Goal: Task Accomplishment & Management: Manage account settings

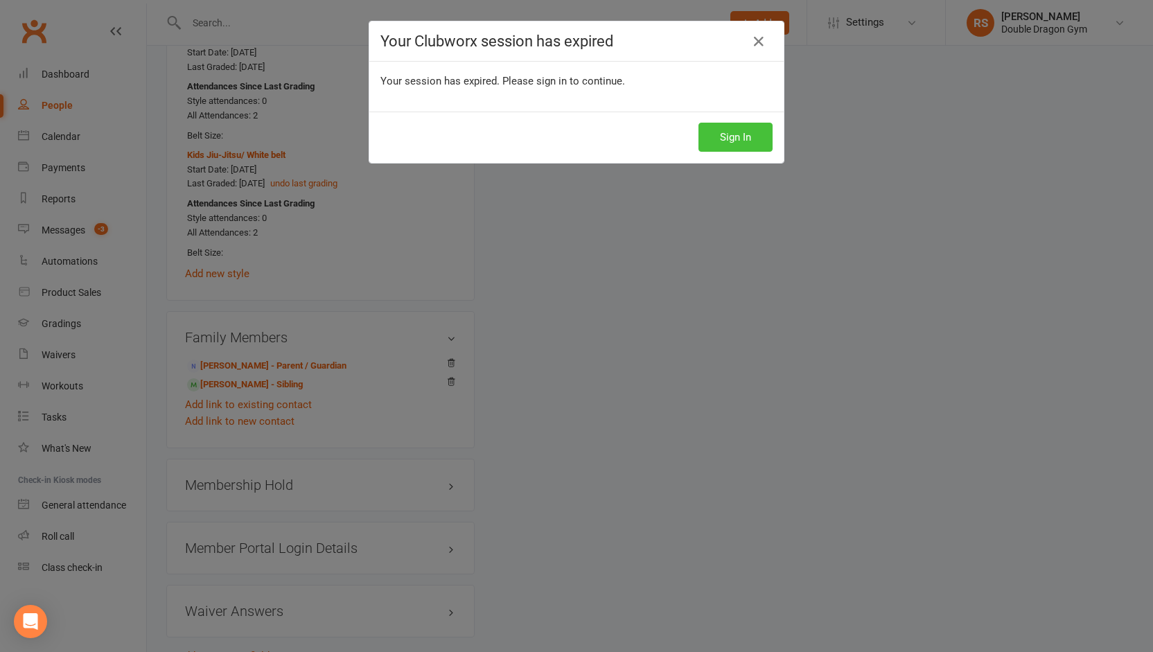
click at [732, 132] on button "Sign In" at bounding box center [736, 137] width 74 height 29
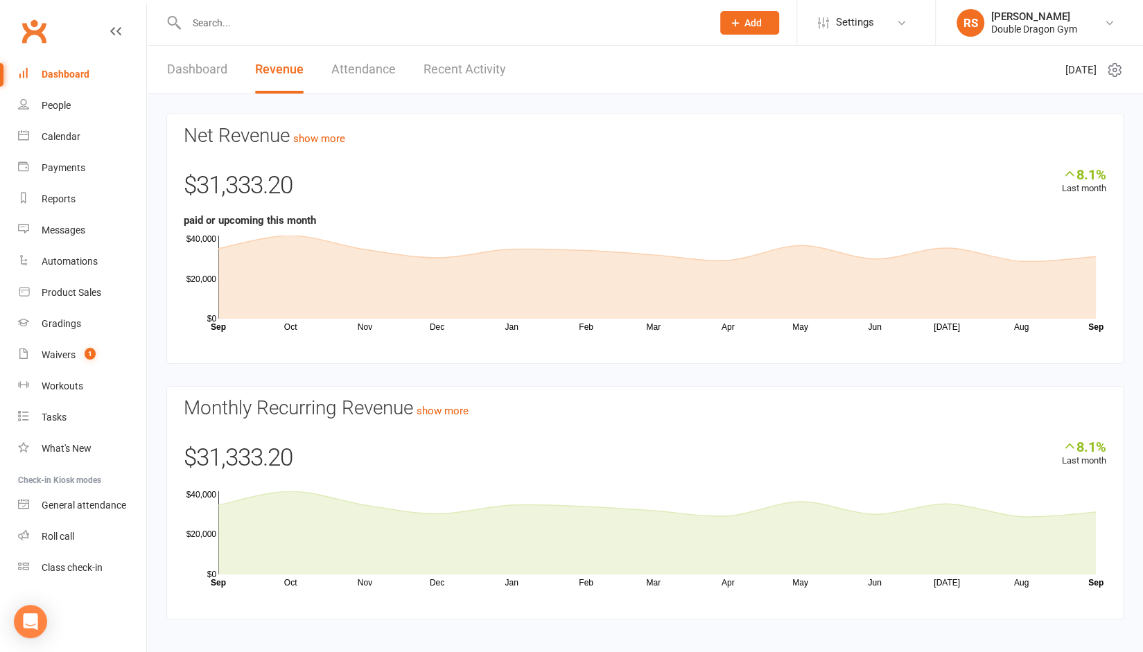
click at [288, 25] on input "text" at bounding box center [442, 22] width 520 height 19
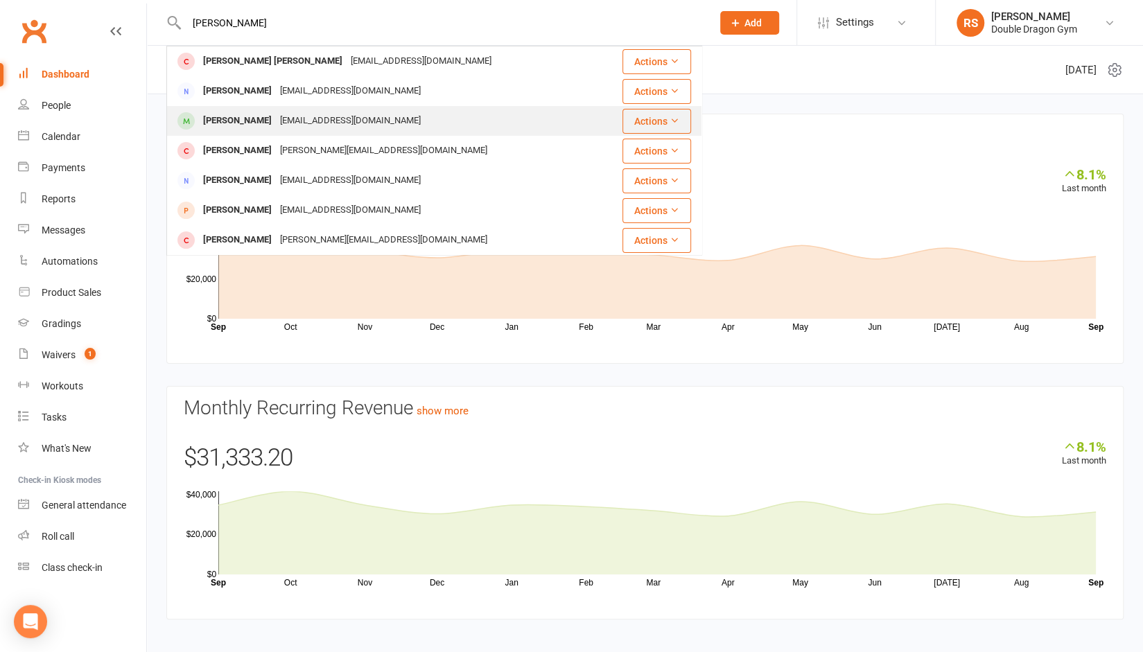
type input "[PERSON_NAME]"
click at [294, 121] on div "[EMAIL_ADDRESS][DOMAIN_NAME]" at bounding box center [350, 121] width 149 height 20
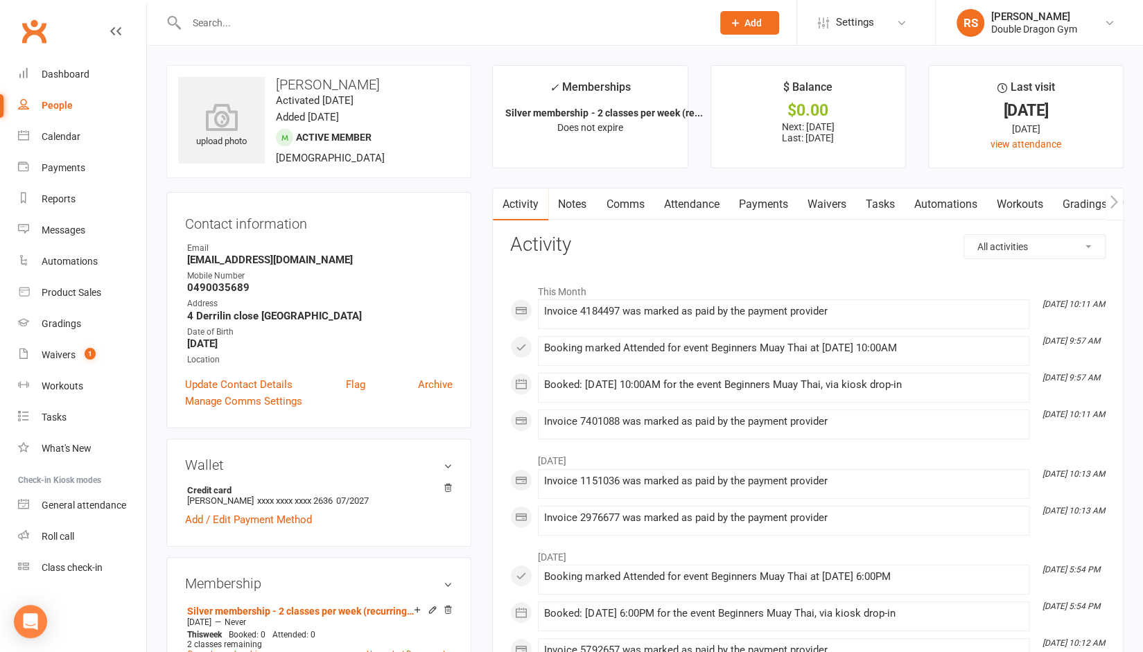
click at [764, 209] on link "Payments" at bounding box center [762, 204] width 69 height 32
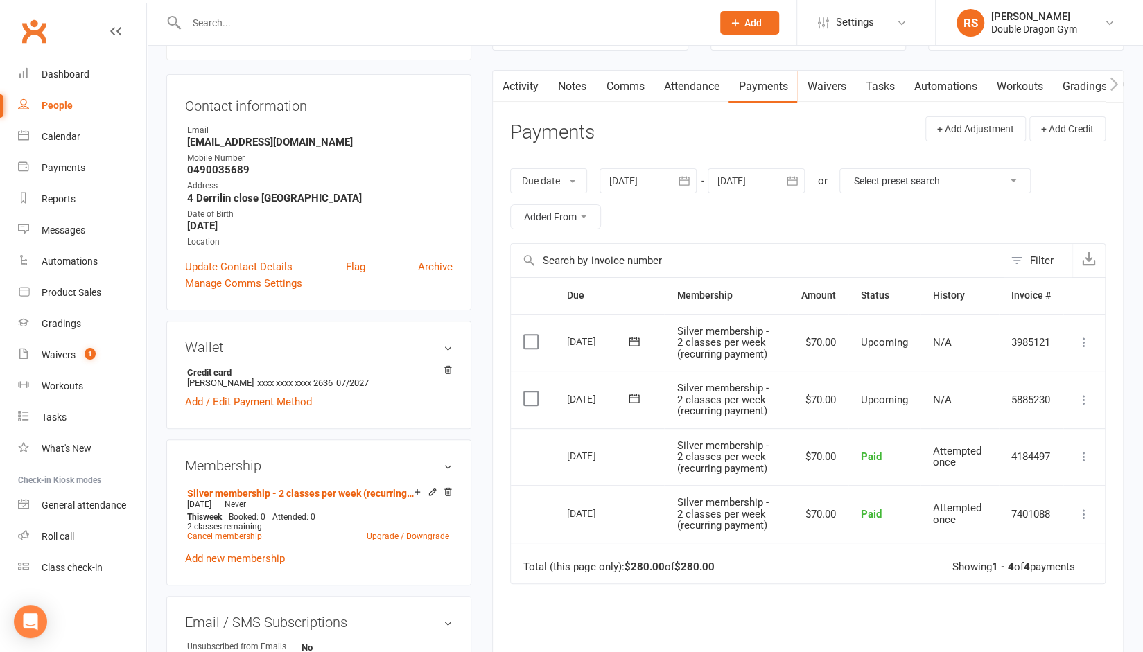
scroll to position [131, 0]
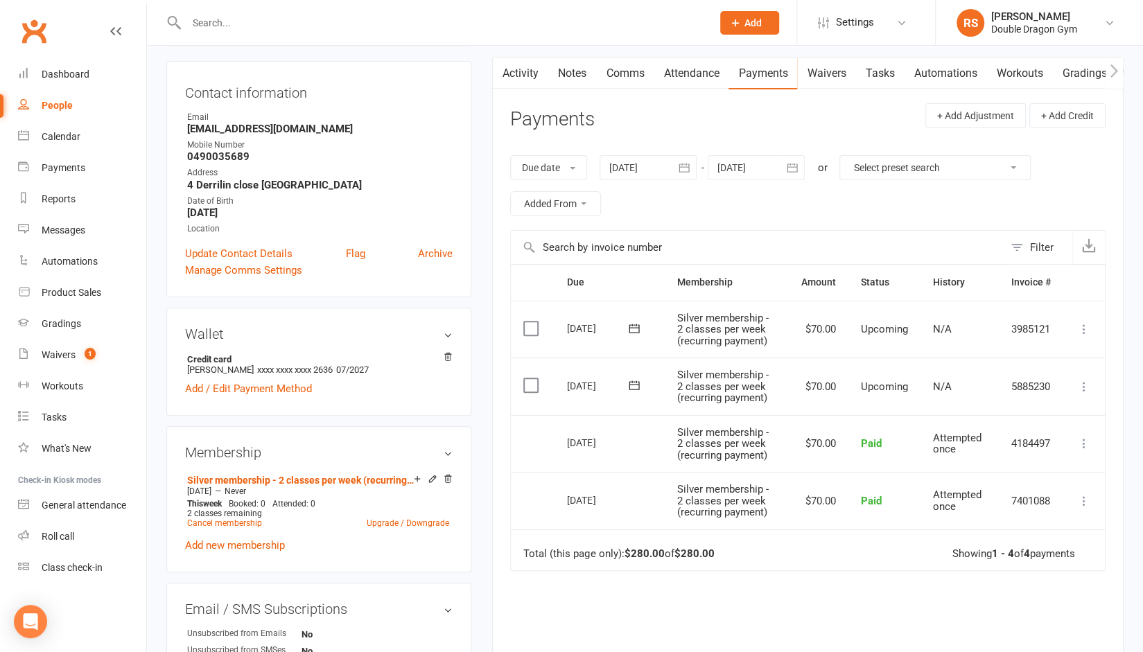
click at [1084, 383] on icon at bounding box center [1084, 387] width 14 height 14
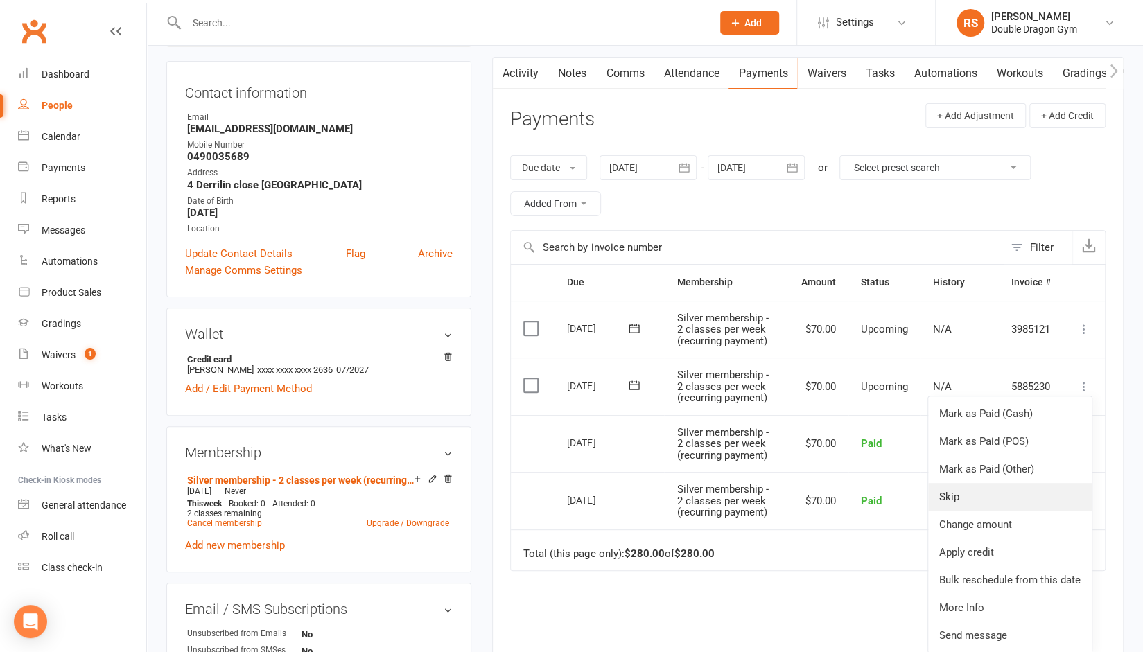
click at [987, 492] on link "Skip" at bounding box center [1010, 497] width 164 height 28
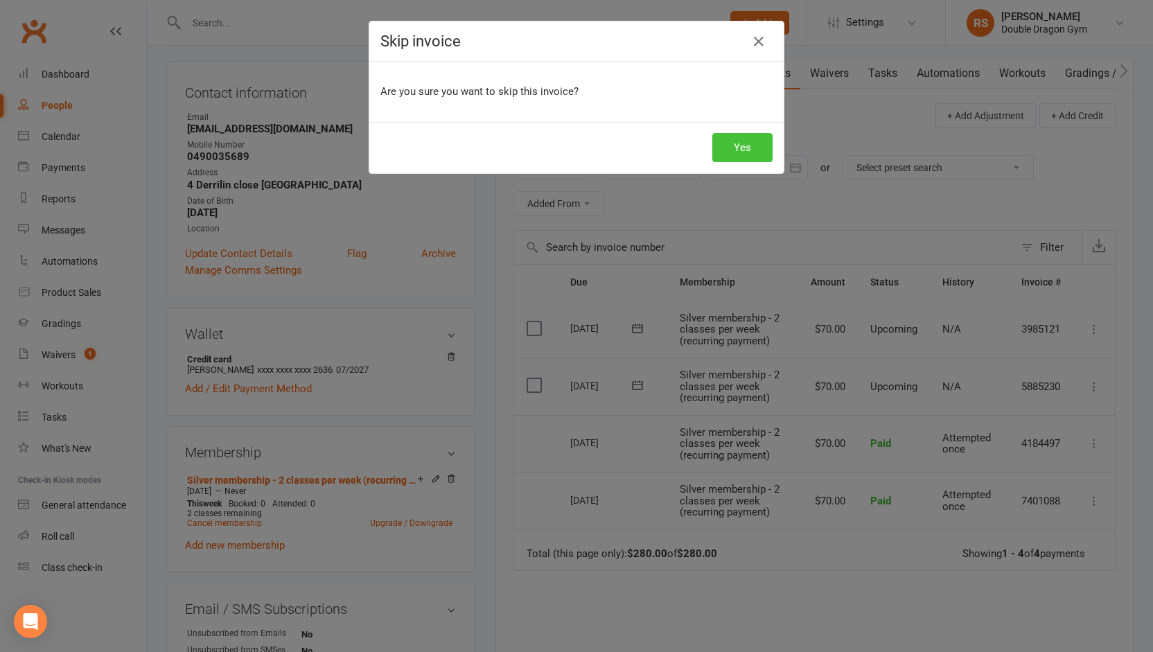
click at [747, 150] on button "Yes" at bounding box center [742, 147] width 60 height 29
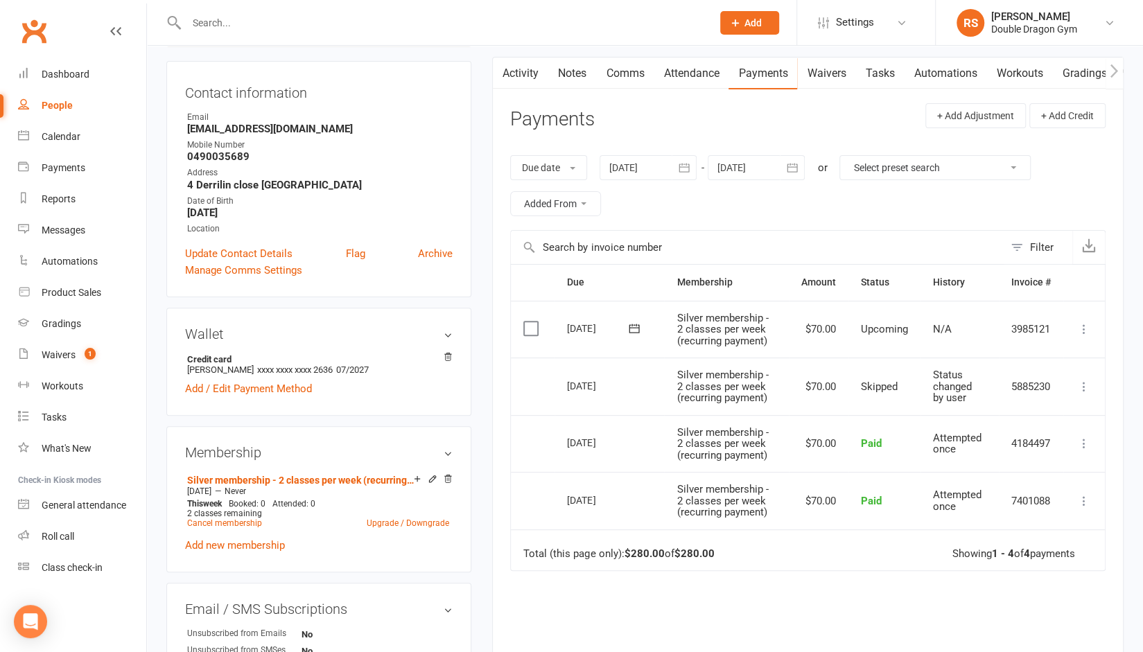
click at [315, 17] on input "text" at bounding box center [442, 22] width 520 height 19
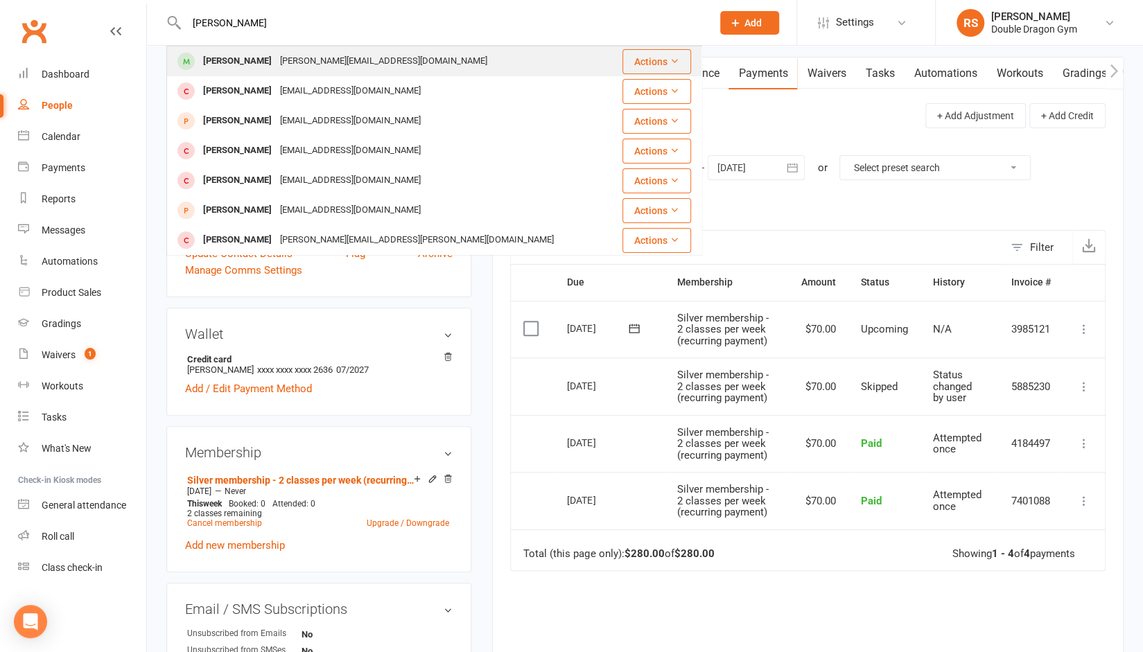
type input "[PERSON_NAME]"
click at [306, 69] on div "[PERSON_NAME][EMAIL_ADDRESS][DOMAIN_NAME]" at bounding box center [384, 61] width 216 height 20
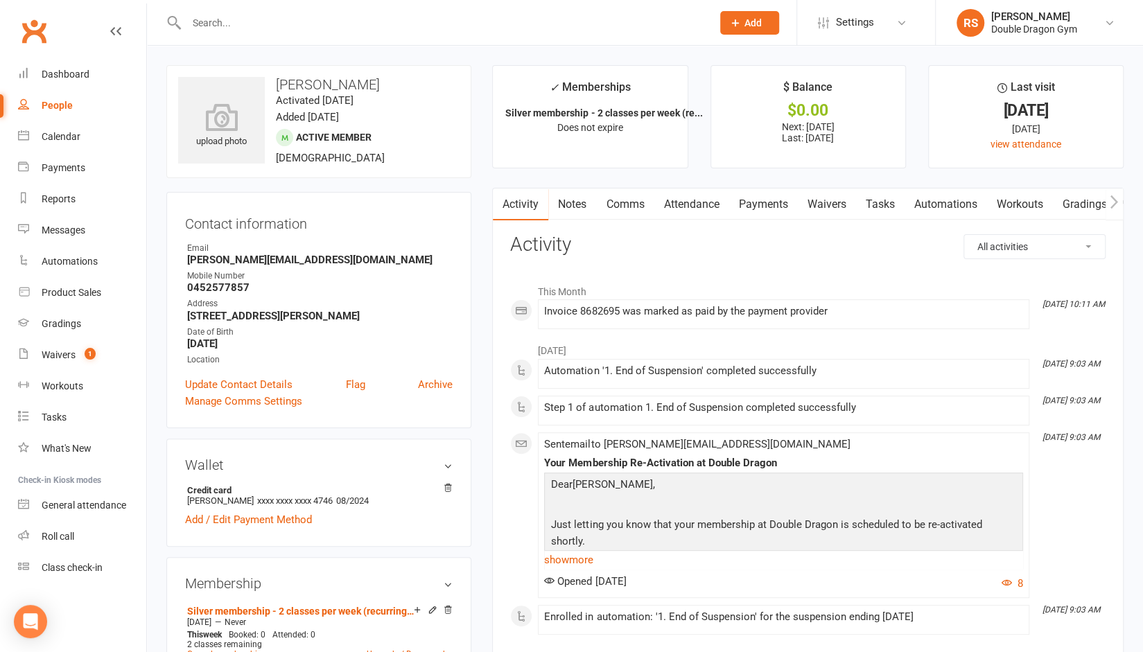
click at [769, 205] on link "Payments" at bounding box center [762, 204] width 69 height 32
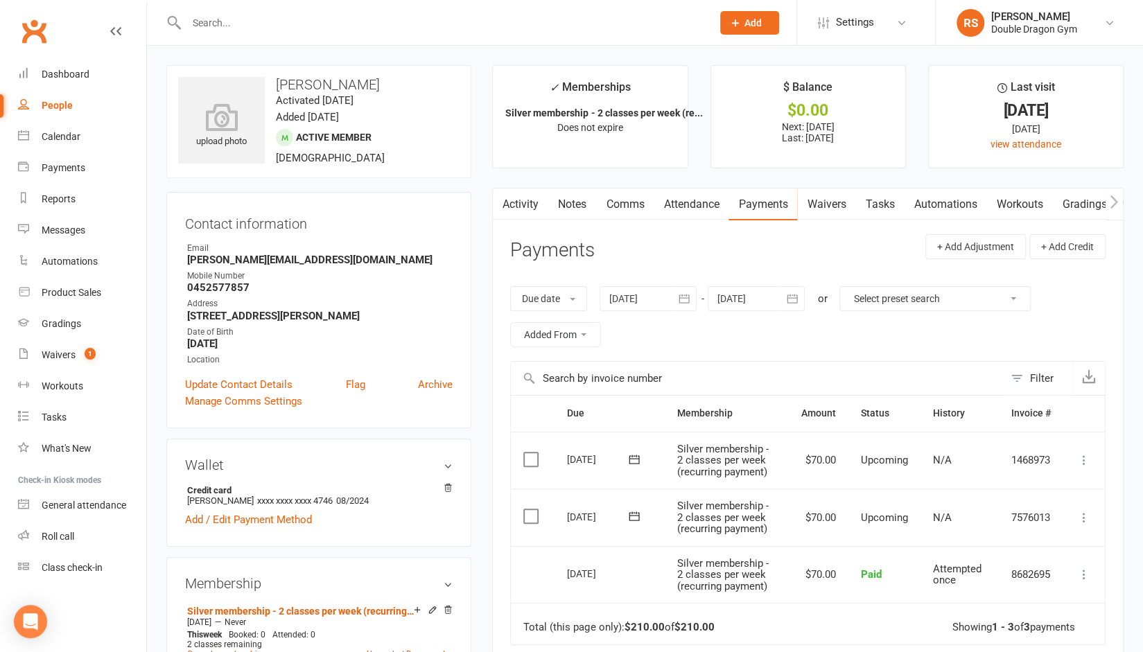
click at [739, 337] on div "Due date Due date Date paid Date failed Date settled [DATE] [DATE] Sun Mon Tue …" at bounding box center [807, 316] width 595 height 89
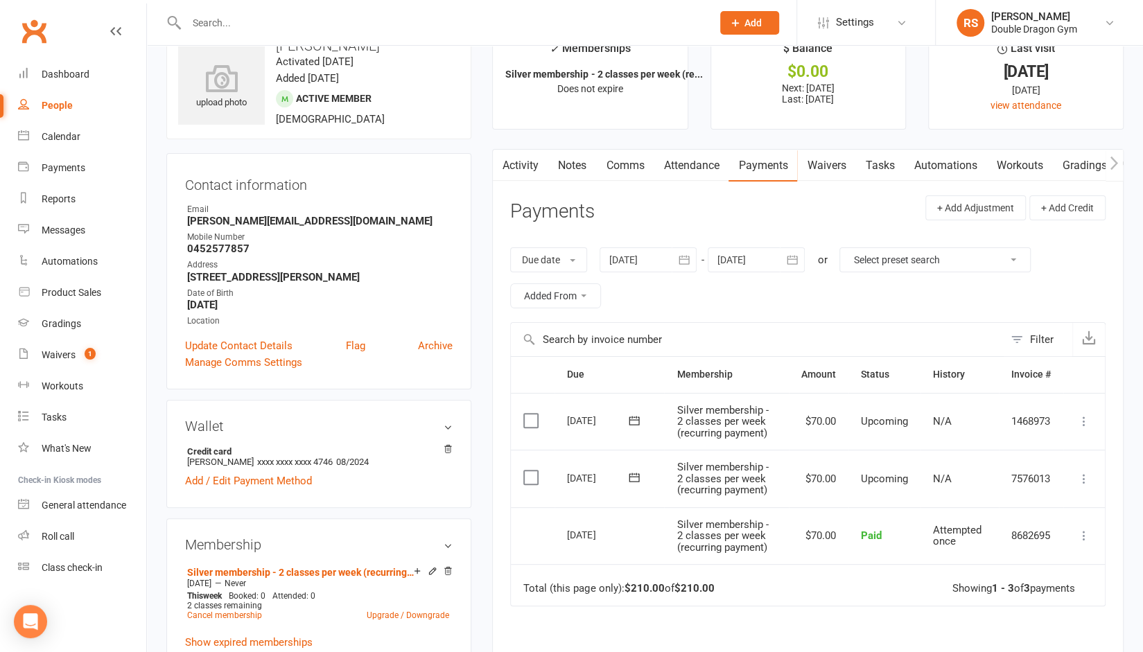
scroll to position [108, 0]
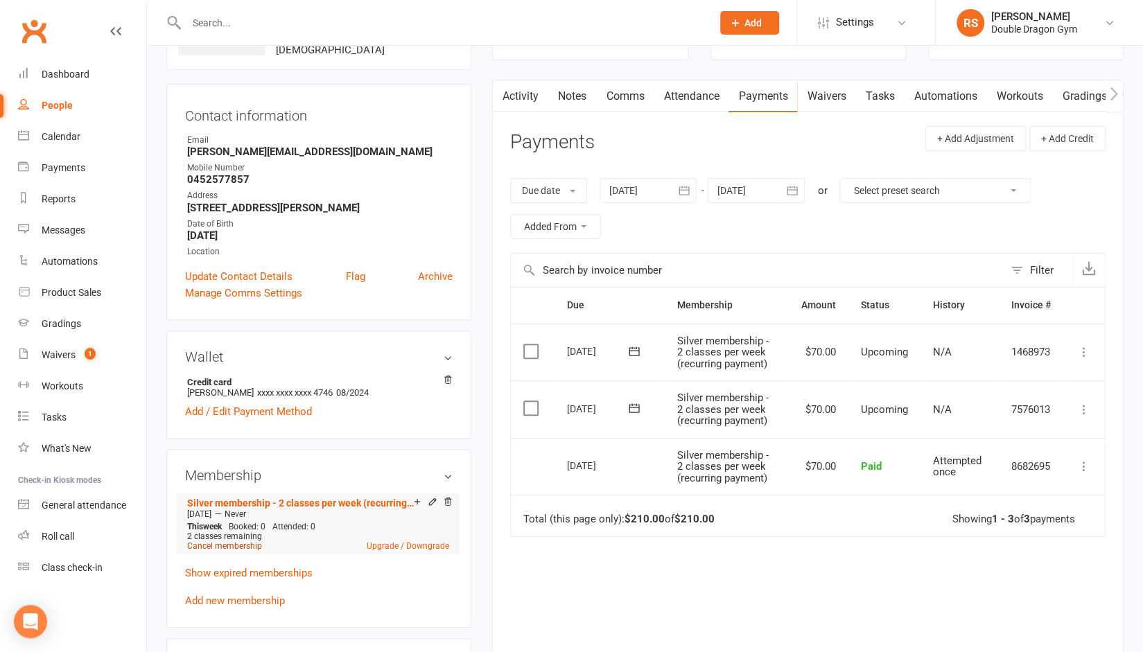
click at [245, 551] on link "Cancel membership" at bounding box center [224, 546] width 75 height 10
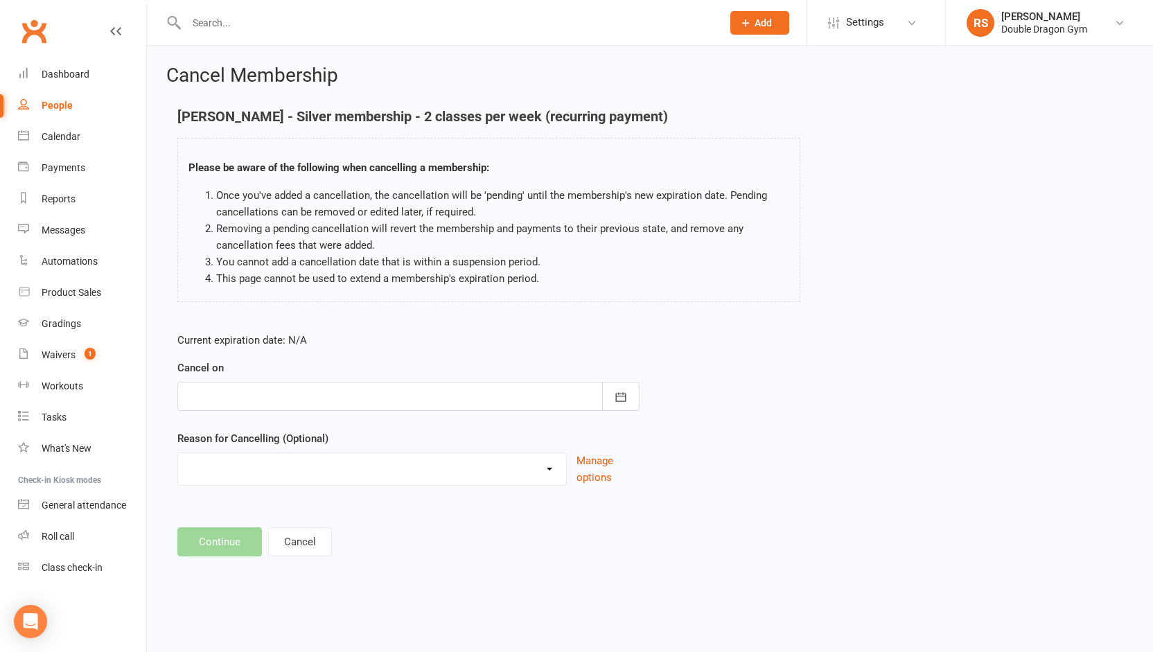
click at [382, 396] on div at bounding box center [408, 396] width 462 height 29
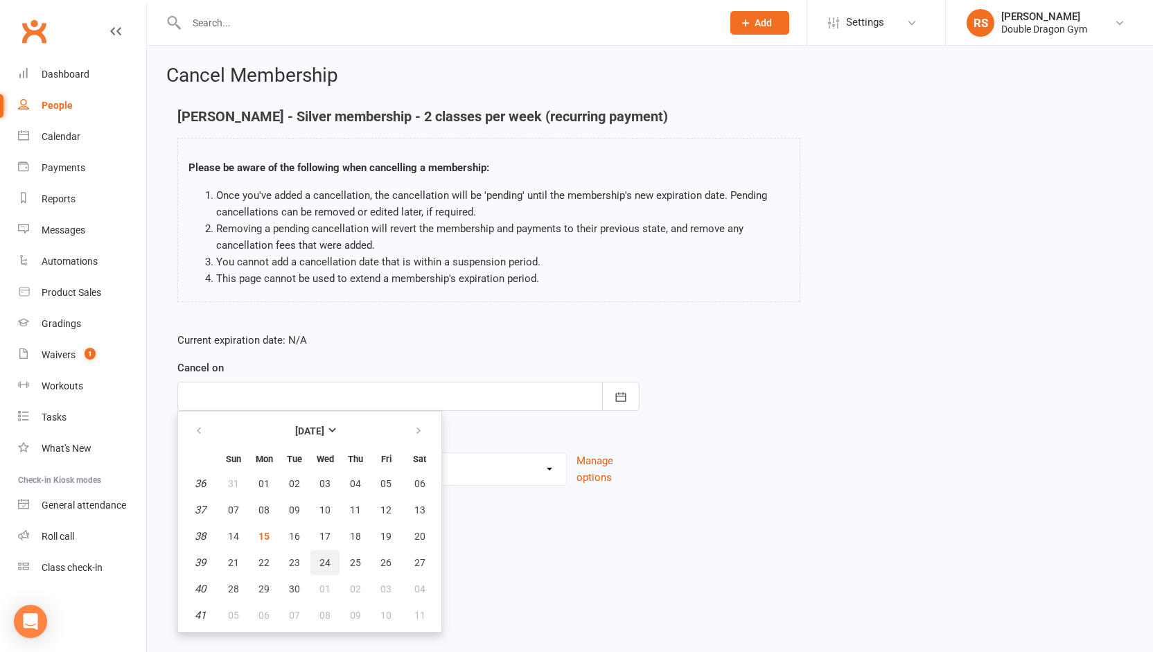
click at [322, 559] on span "24" at bounding box center [324, 562] width 11 height 11
type input "[DATE]"
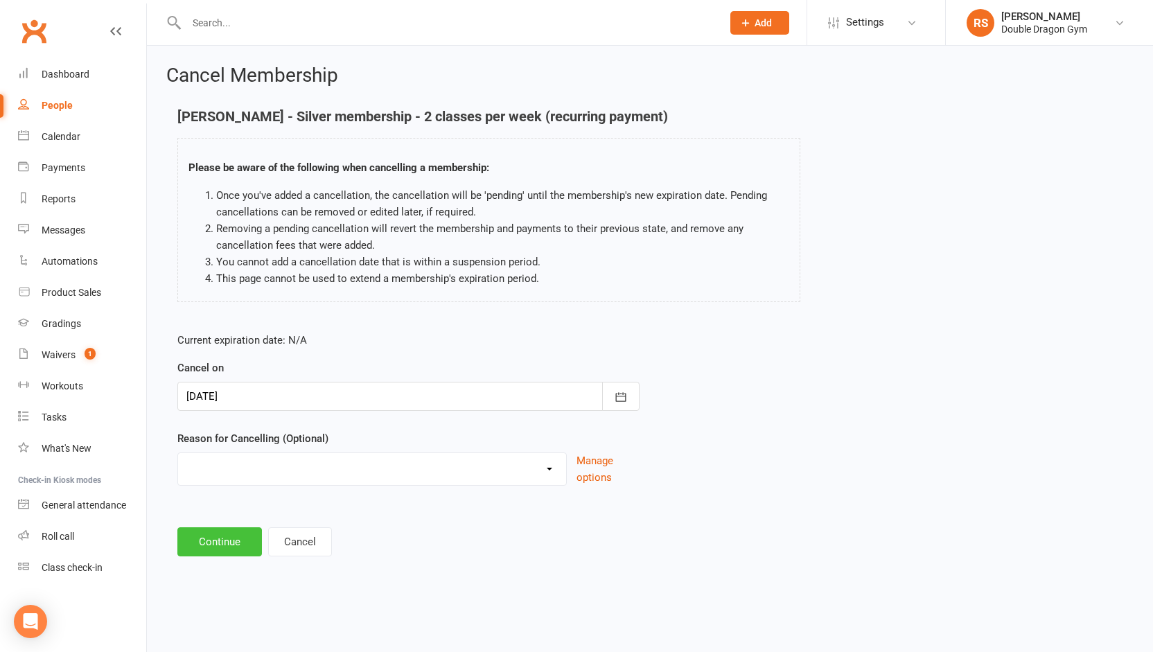
click at [241, 540] on button "Continue" at bounding box center [219, 541] width 85 height 29
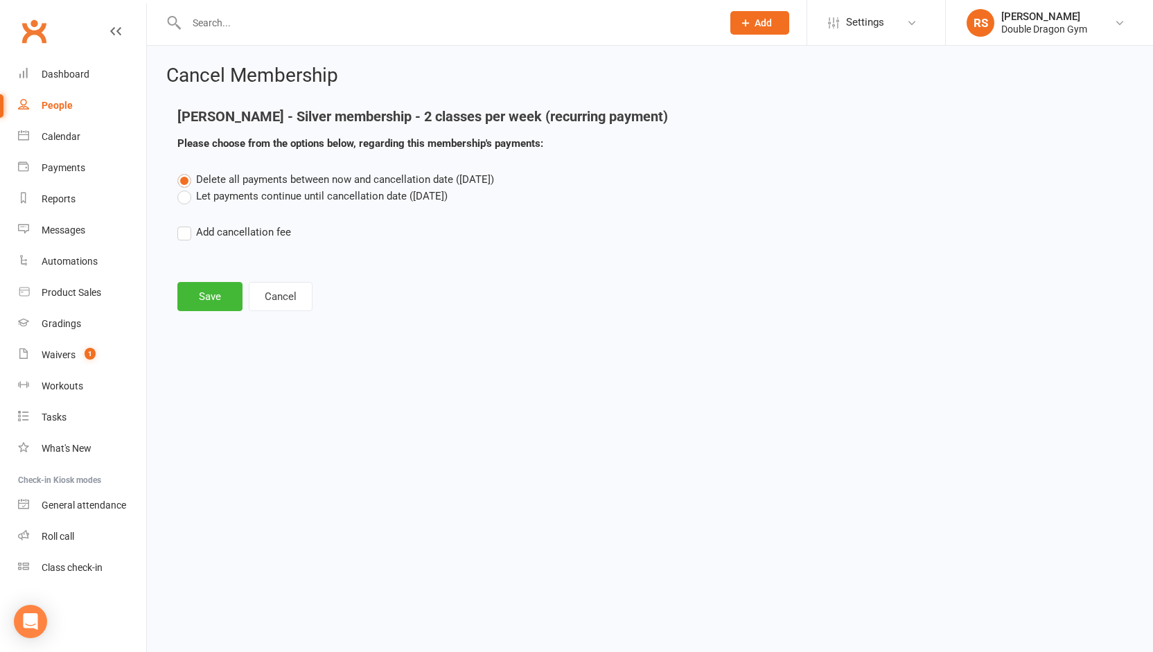
click at [188, 195] on label "Let payments continue until cancellation date ([DATE])" at bounding box center [312, 196] width 270 height 17
click at [186, 188] on input "Let payments continue until cancellation date ([DATE])" at bounding box center [181, 188] width 9 height 0
click at [230, 295] on button "Save" at bounding box center [209, 296] width 65 height 29
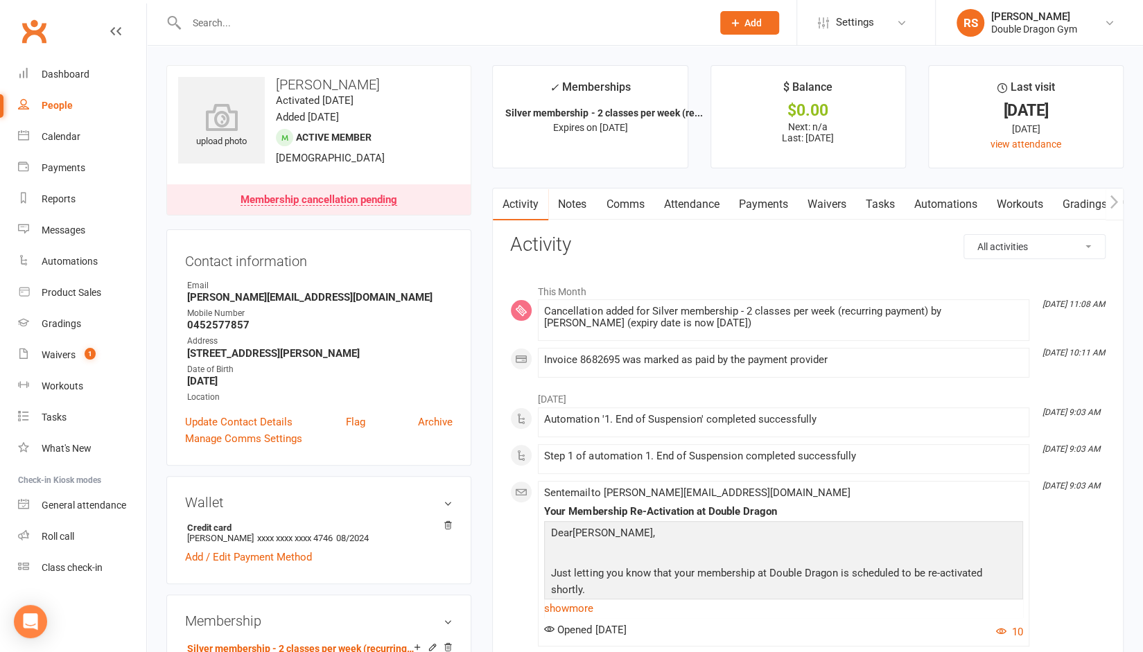
click at [254, 13] on input "text" at bounding box center [442, 22] width 520 height 19
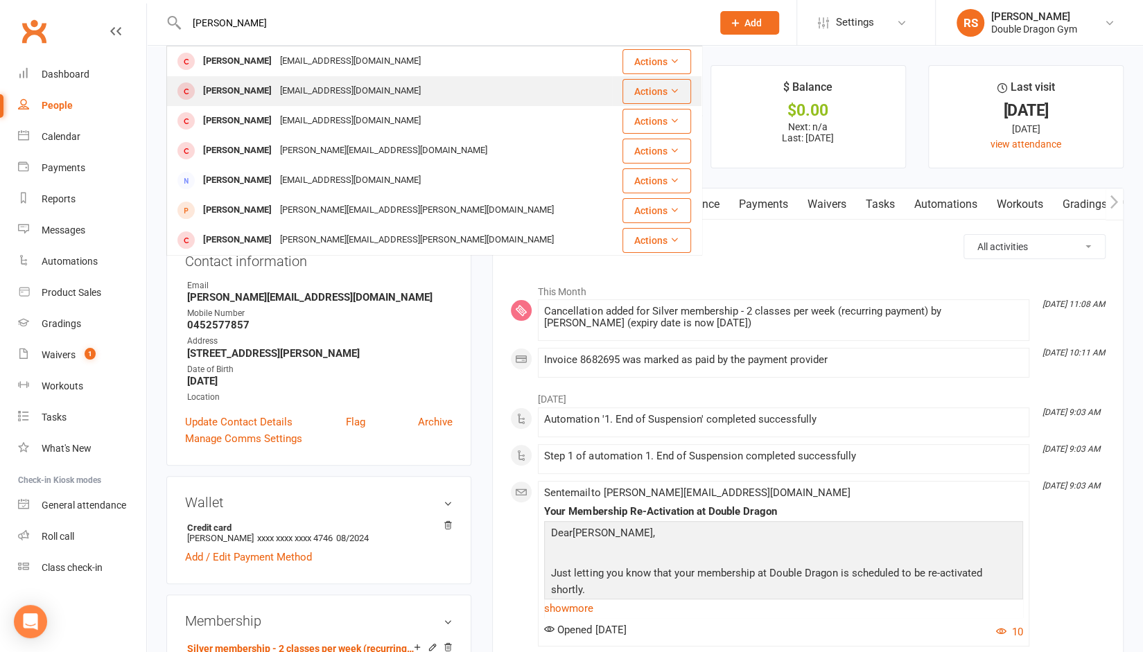
type input "[PERSON_NAME]"
click at [276, 92] on div "[EMAIL_ADDRESS][DOMAIN_NAME]" at bounding box center [350, 91] width 149 height 20
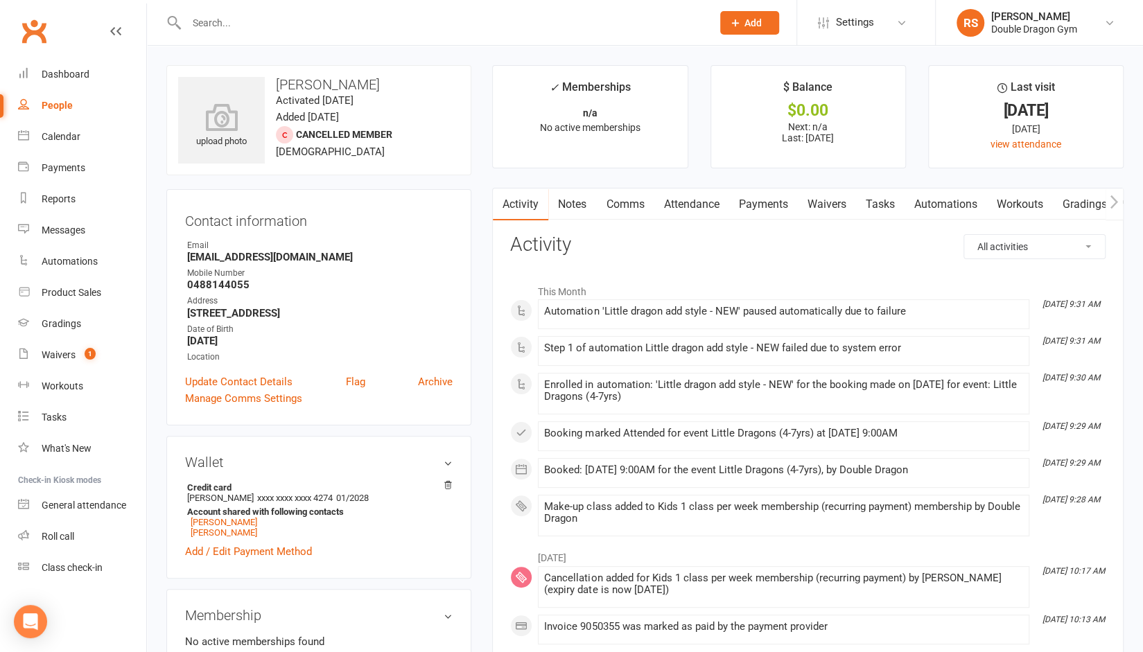
click at [640, 205] on link "Comms" at bounding box center [625, 204] width 58 height 32
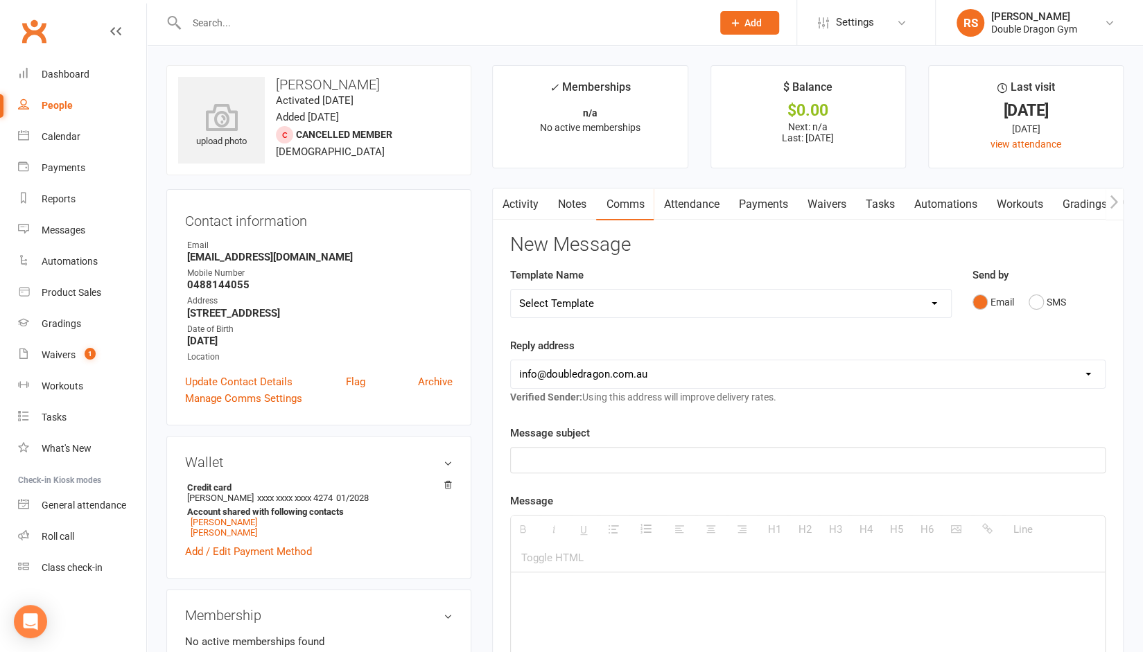
click at [829, 200] on link "Waivers" at bounding box center [826, 204] width 58 height 32
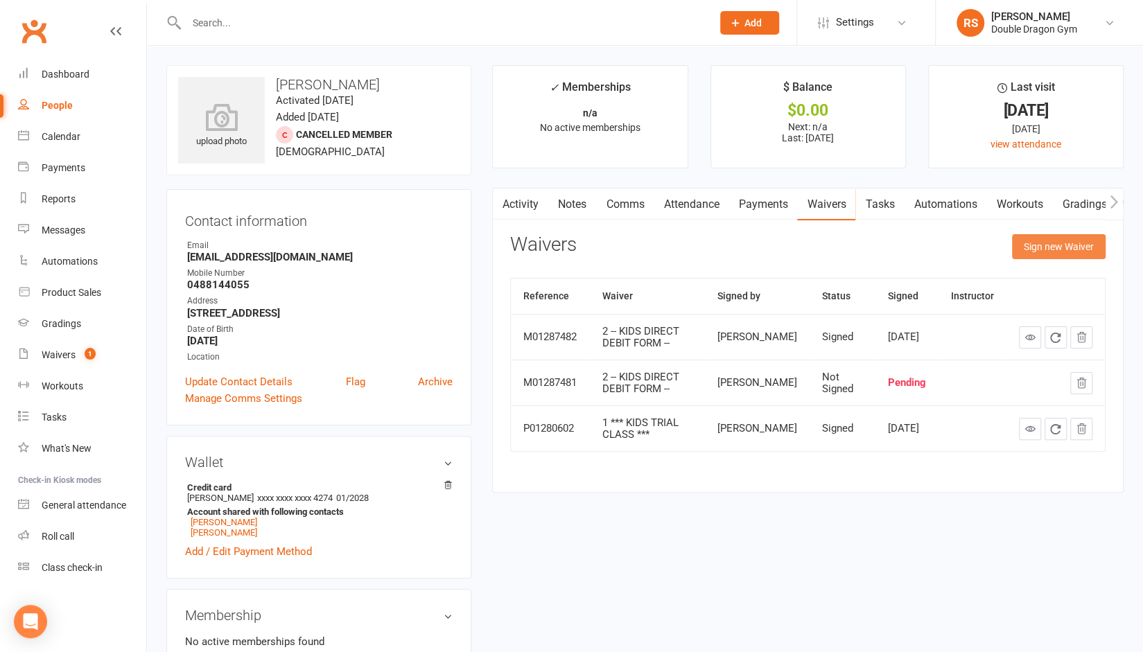
click at [1044, 251] on button "Sign new Waiver" at bounding box center [1059, 246] width 94 height 25
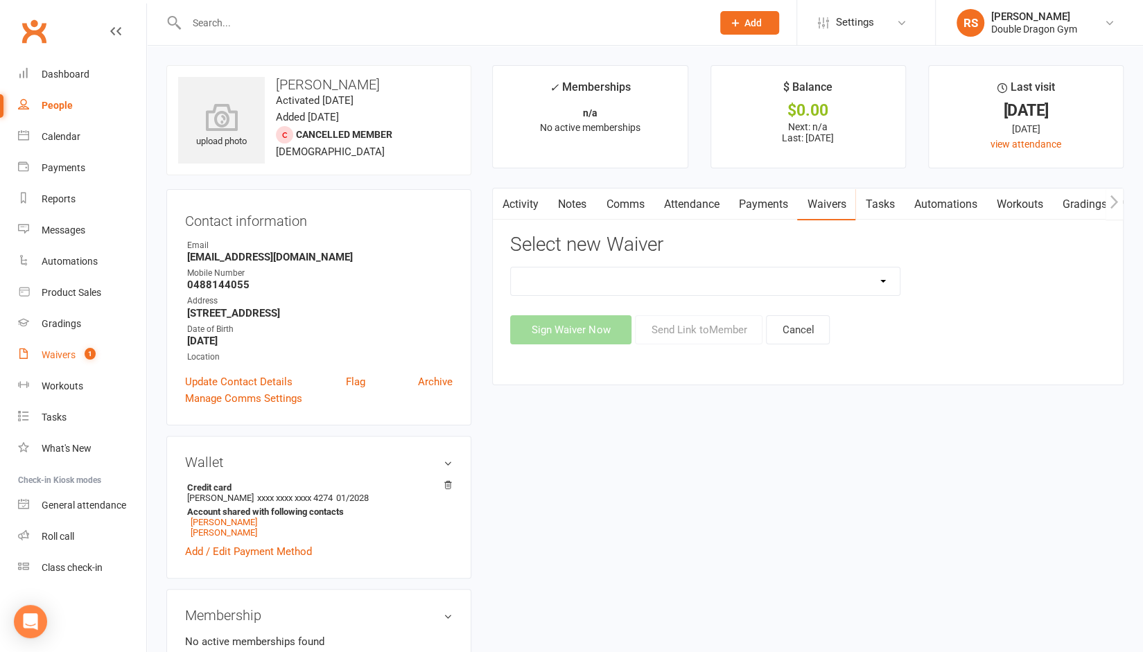
click at [80, 351] on count-badge "1" at bounding box center [87, 354] width 18 height 11
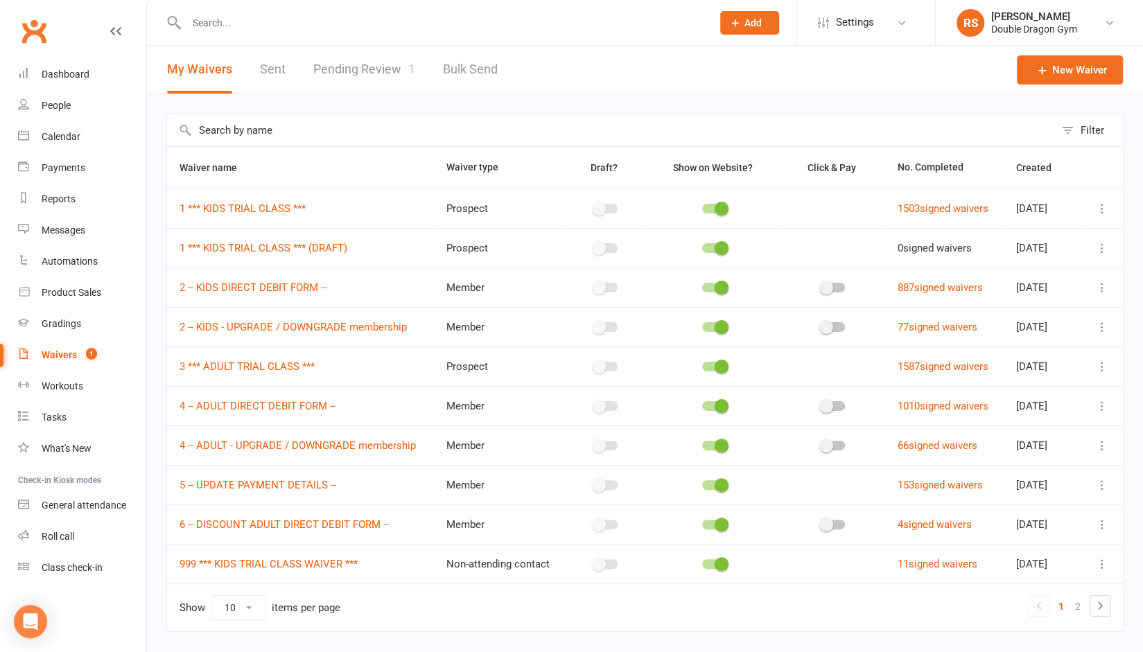
click at [358, 77] on link "Pending Review 1" at bounding box center [364, 70] width 102 height 48
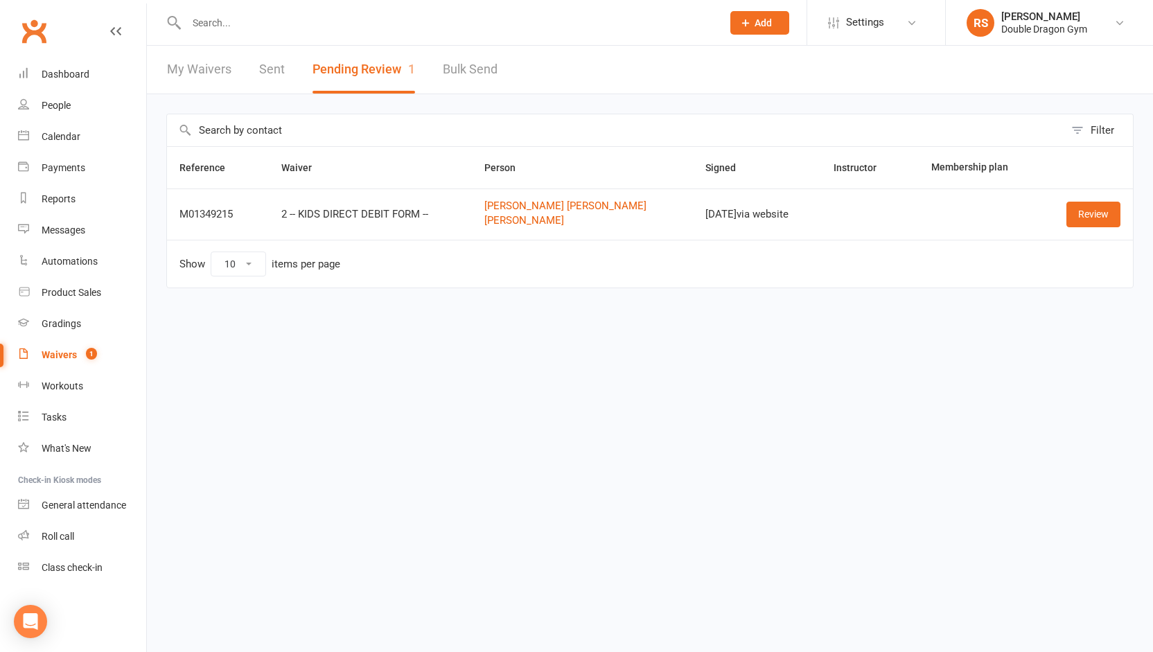
click at [187, 77] on link "My Waivers" at bounding box center [199, 70] width 64 height 48
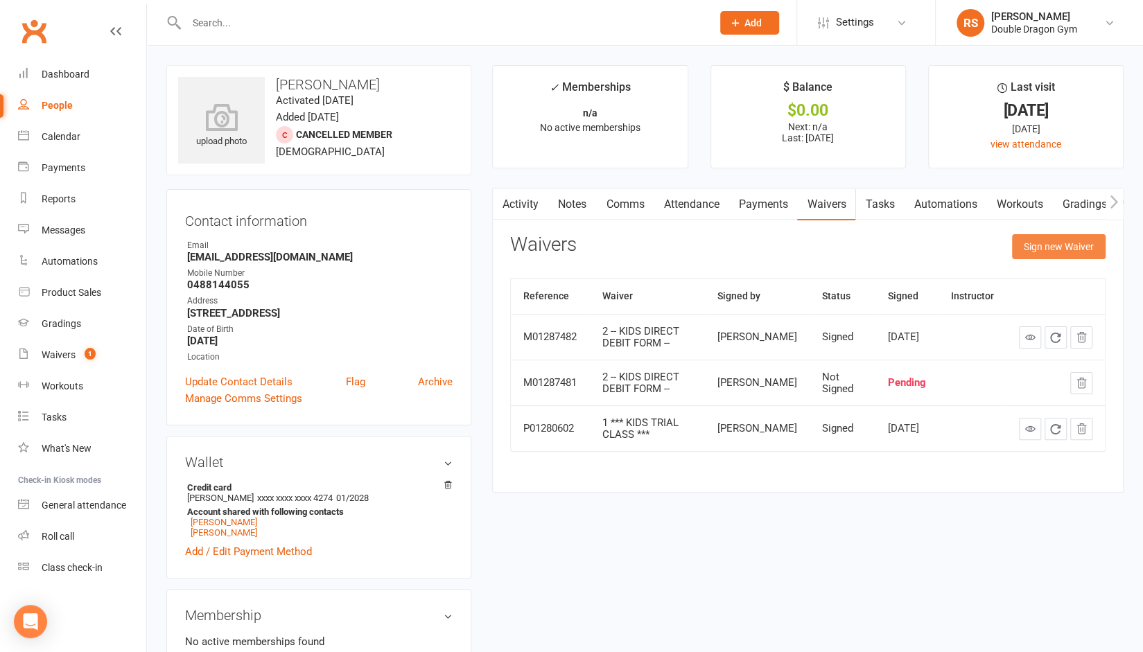
click at [1051, 250] on button "Sign new Waiver" at bounding box center [1059, 246] width 94 height 25
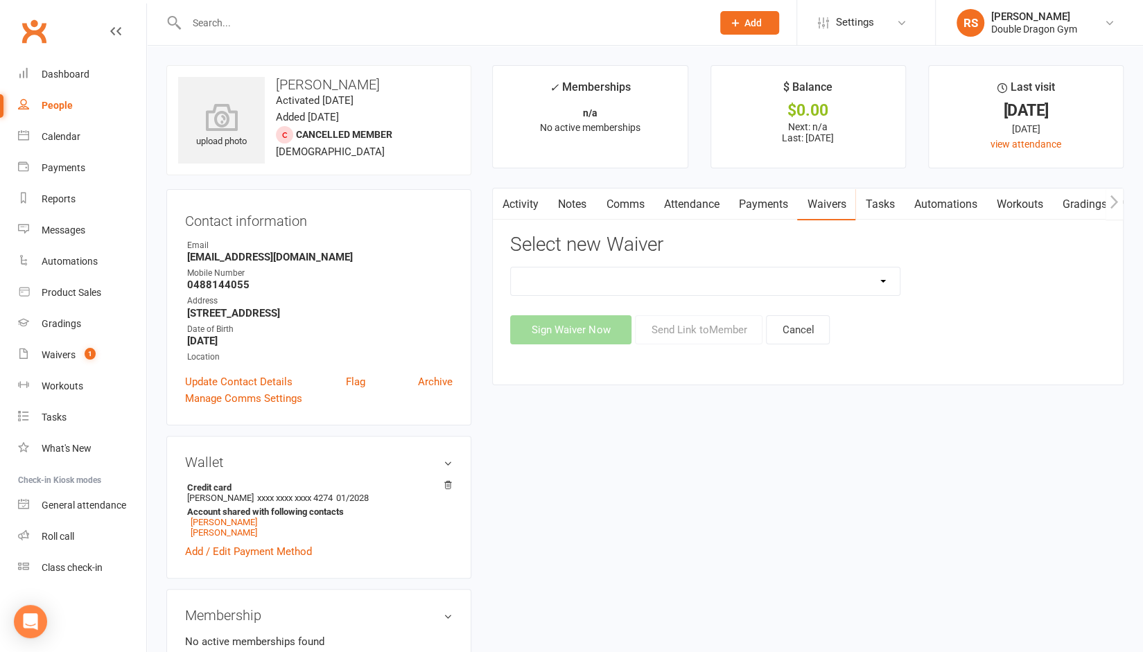
click at [852, 281] on select "1 *** KIDS TRIAL CLASS *** 1 *** KIDS TRIAL CLASS *** (DRAFT) 2 -- KIDS DIRECT …" at bounding box center [705, 281] width 388 height 28
select select "1955"
click at [511, 267] on select "1 *** KIDS TRIAL CLASS *** 1 *** KIDS TRIAL CLASS *** (DRAFT) 2 -- KIDS DIRECT …" at bounding box center [705, 281] width 388 height 28
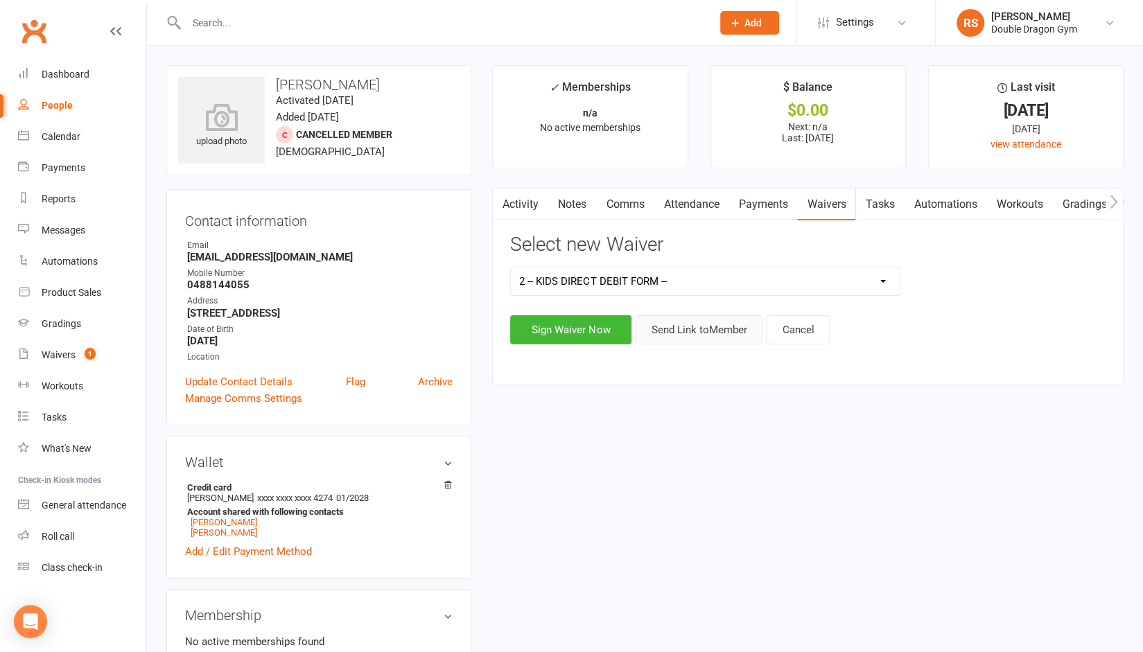
click at [705, 335] on button "Send Link to Member" at bounding box center [699, 329] width 128 height 29
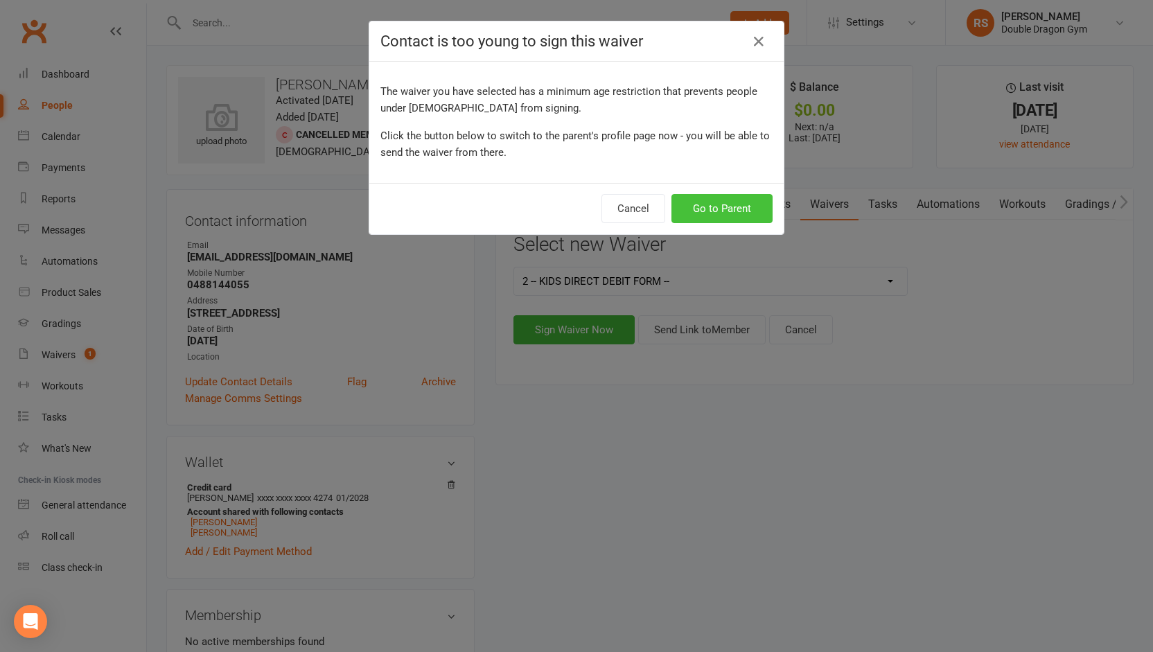
click at [711, 201] on button "Go to Parent" at bounding box center [722, 208] width 101 height 29
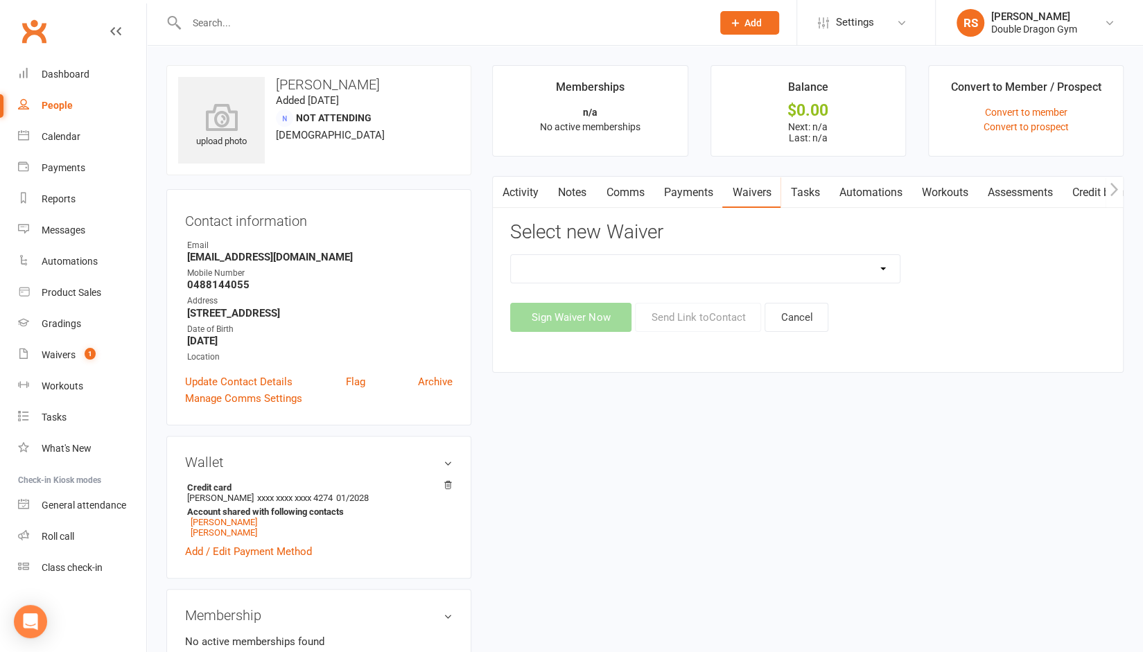
click at [697, 270] on select "2 -- KIDS DIRECT DEBIT FORM -- 2 -- KIDS - UPGRADE / DOWNGRADE membership 4 -- …" at bounding box center [705, 269] width 388 height 28
select select "1955"
click at [511, 255] on select "2 -- KIDS DIRECT DEBIT FORM -- 2 -- KIDS - UPGRADE / DOWNGRADE membership 4 -- …" at bounding box center [705, 269] width 388 height 28
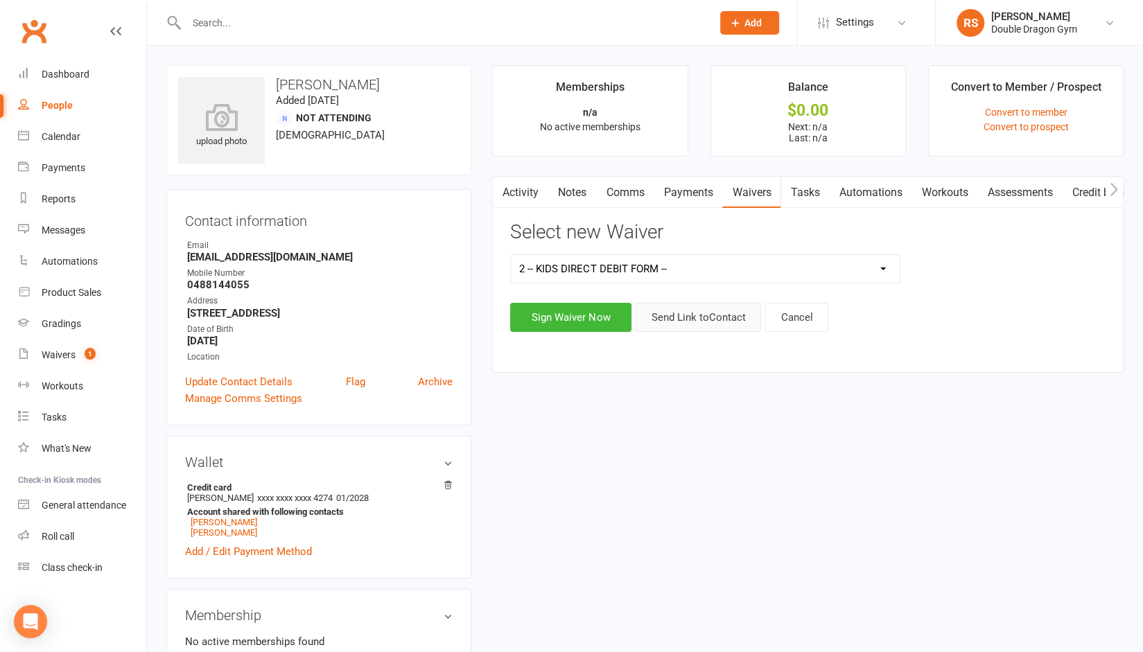
click at [678, 319] on button "Send Link to Contact" at bounding box center [698, 317] width 126 height 29
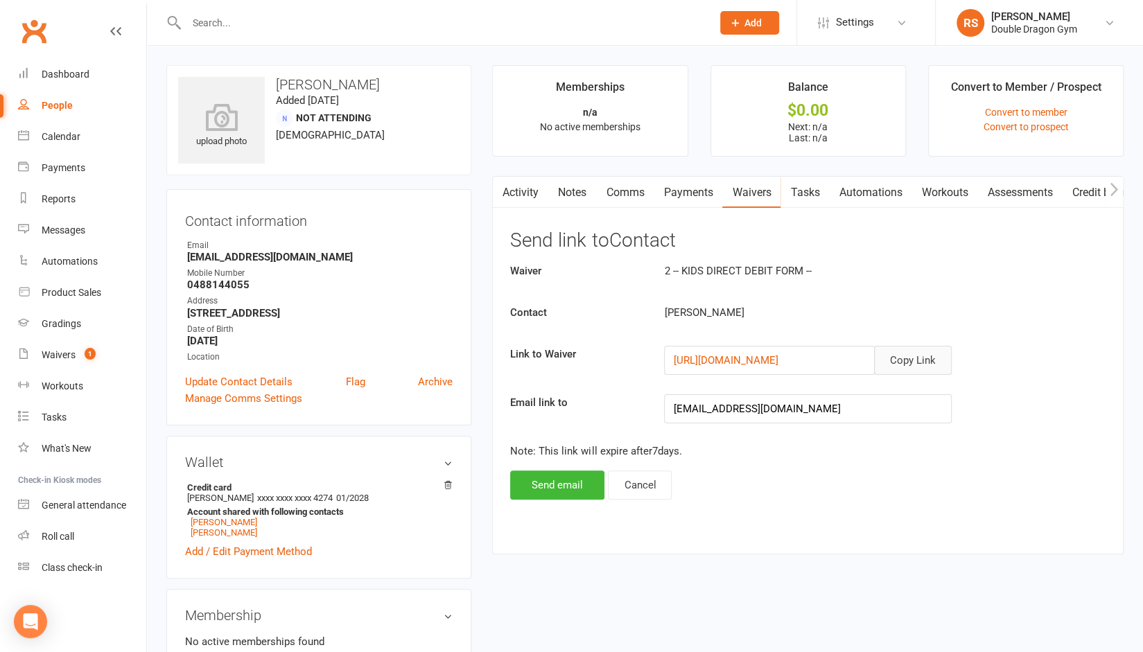
click at [910, 360] on button "Copy Link" at bounding box center [913, 360] width 78 height 29
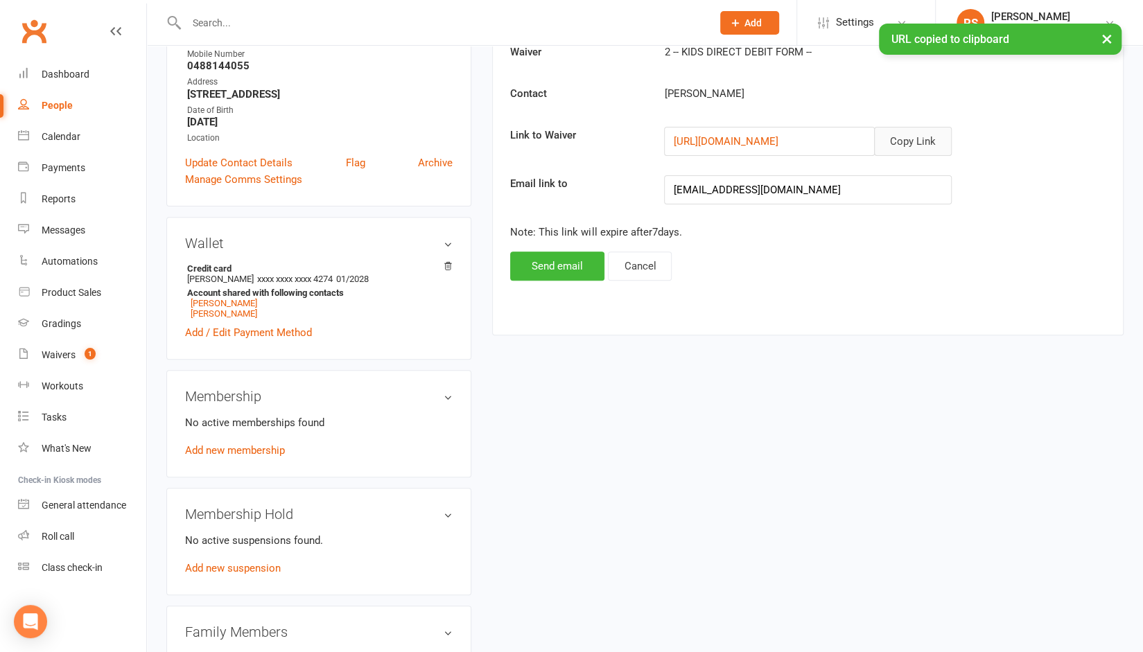
scroll to position [222, 0]
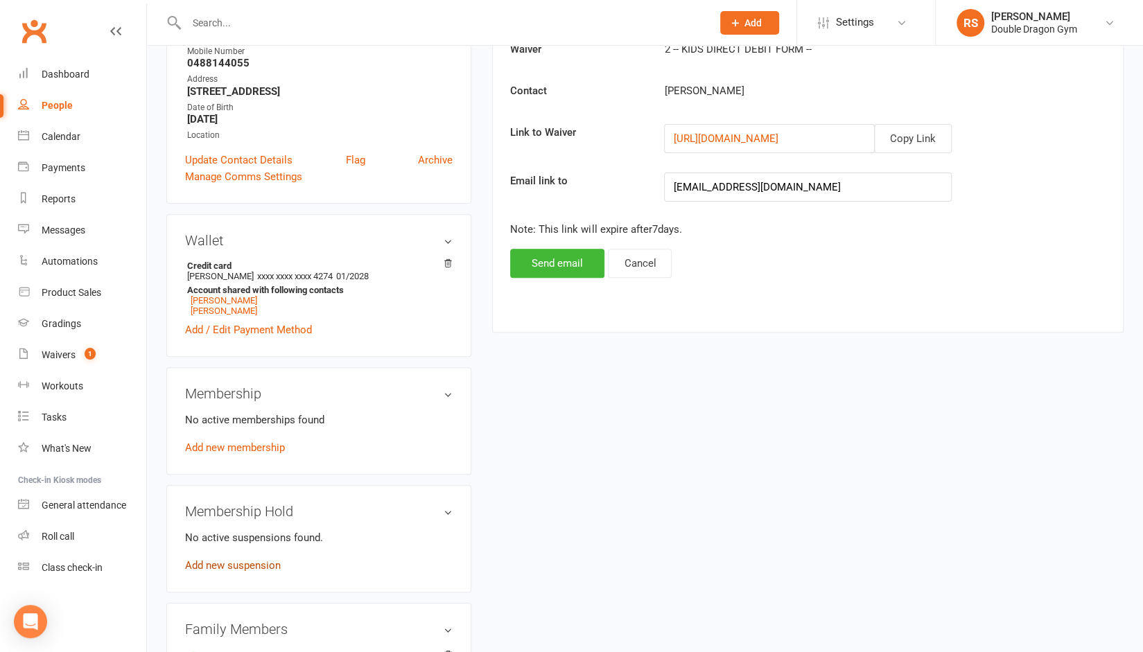
click at [260, 565] on link "Add new suspension" at bounding box center [233, 565] width 96 height 12
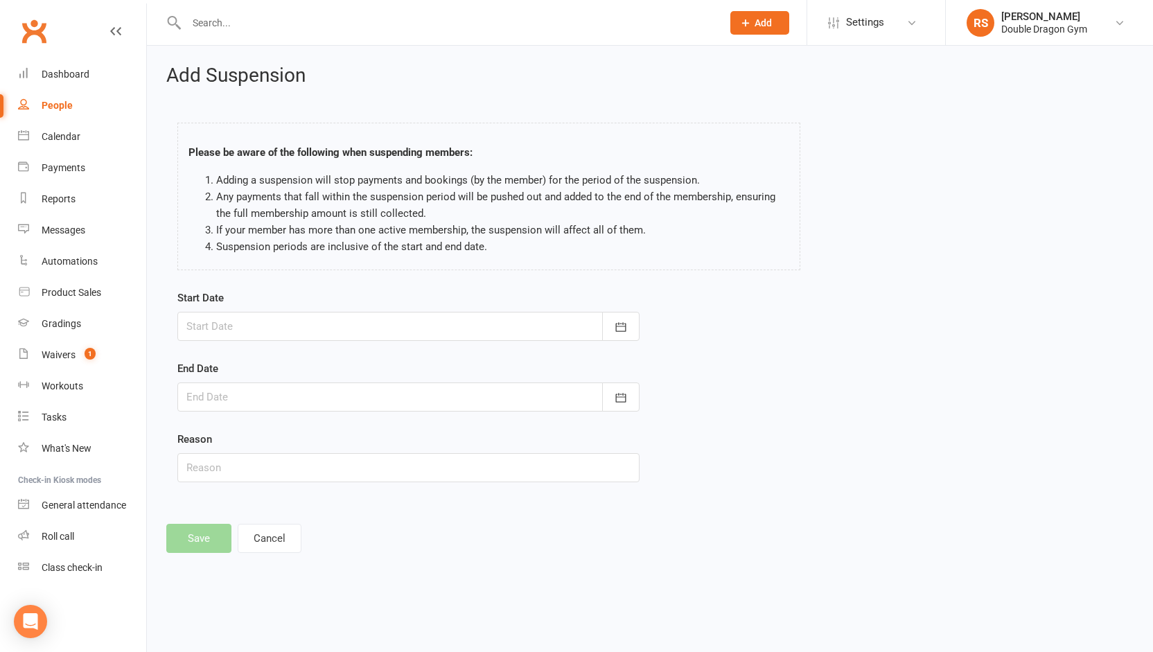
click at [280, 520] on div "Add Suspension Please be aware of the following when suspending members: Adding…" at bounding box center [650, 309] width 1006 height 527
click at [274, 538] on button "Cancel" at bounding box center [270, 538] width 64 height 29
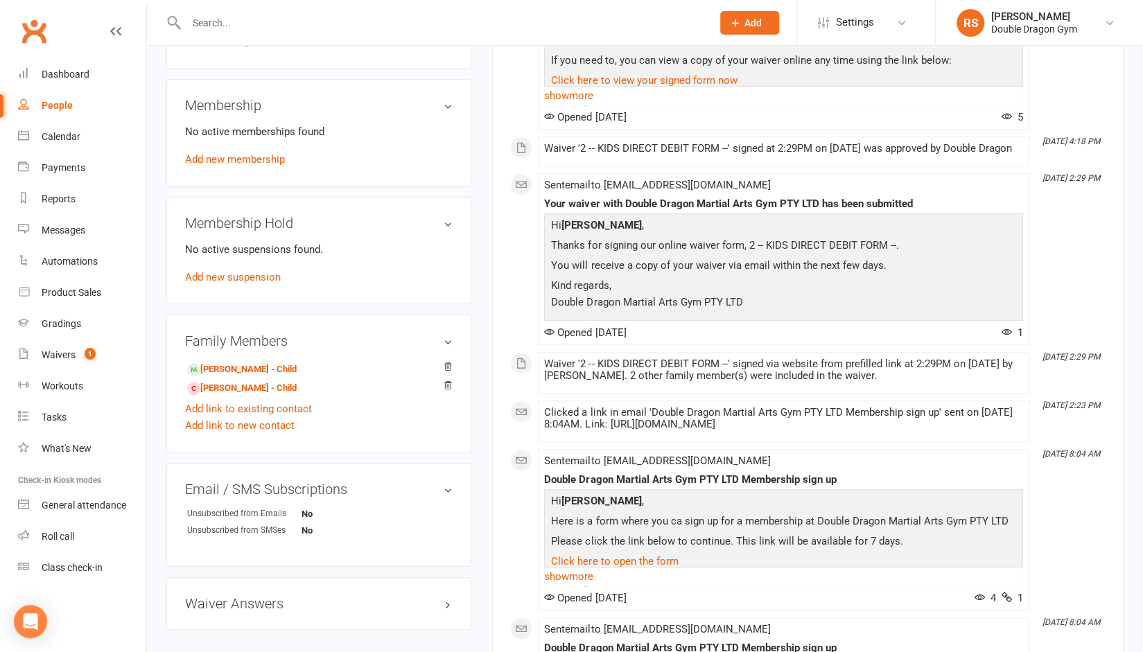
scroll to position [511, 0]
